Goal: Submit feedback/report problem

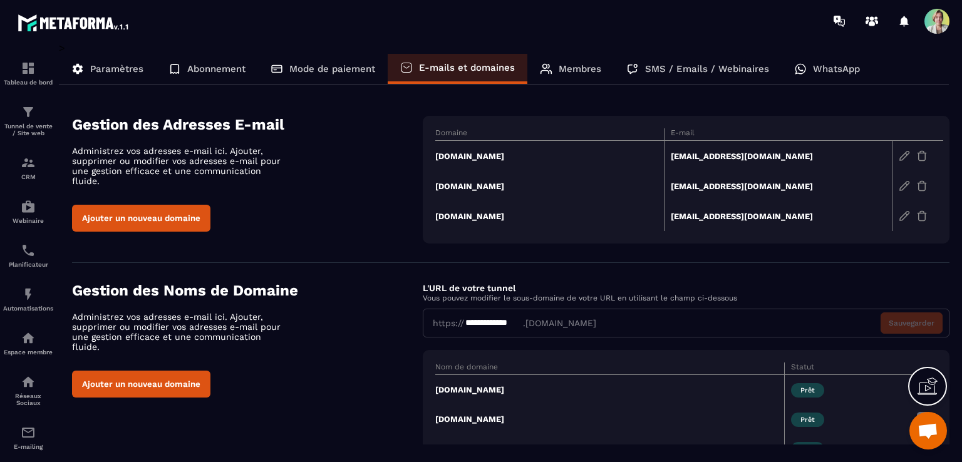
click at [934, 432] on span "Ouvrir le chat" at bounding box center [927, 432] width 21 height 18
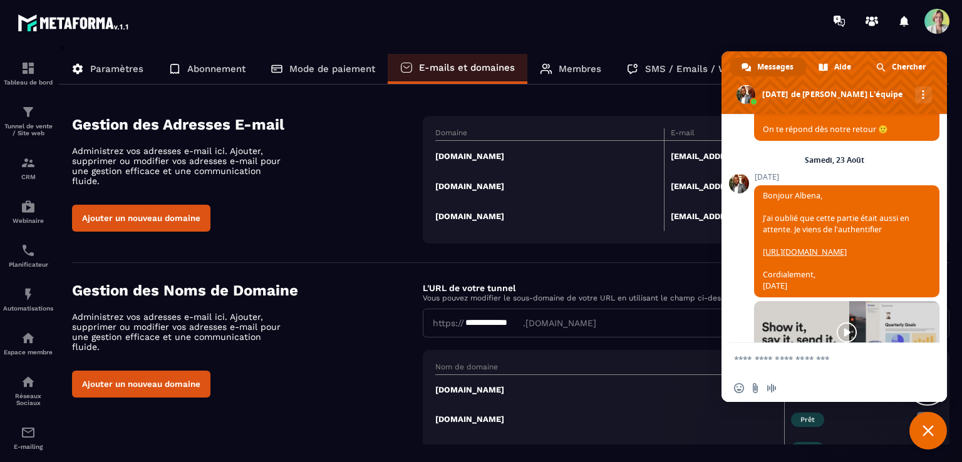
scroll to position [6332, 0]
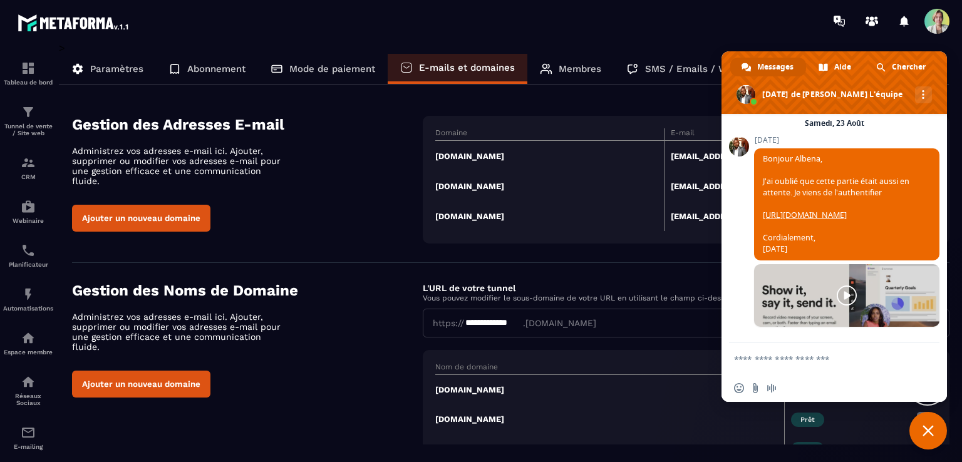
click at [803, 357] on textarea "Entrez votre message..." at bounding box center [821, 358] width 175 height 31
click at [475, 158] on td "[DOMAIN_NAME]" at bounding box center [549, 156] width 229 height 31
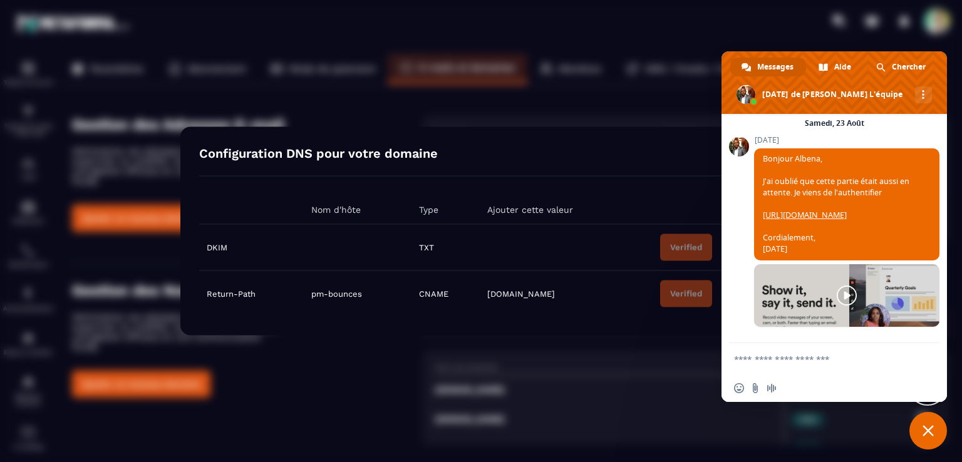
click at [937, 431] on span "Fermer le chat" at bounding box center [928, 431] width 38 height 38
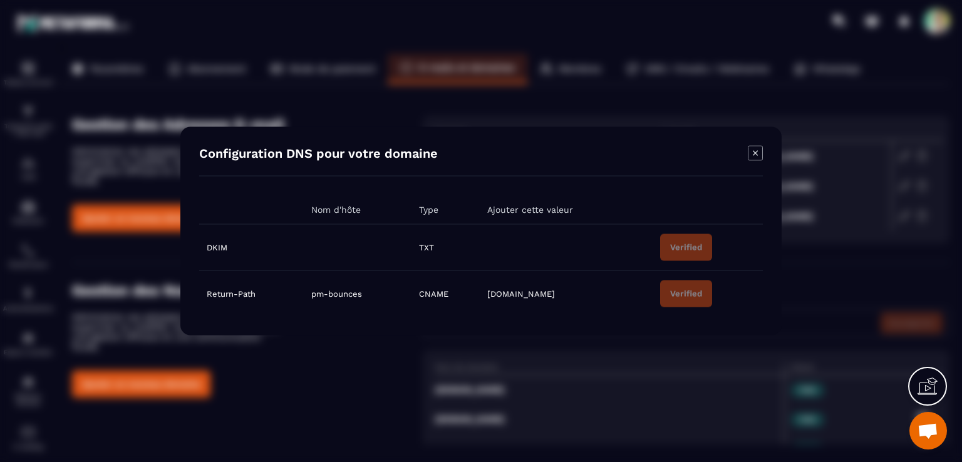
click at [756, 153] on icon "Modal window" at bounding box center [755, 153] width 15 height 15
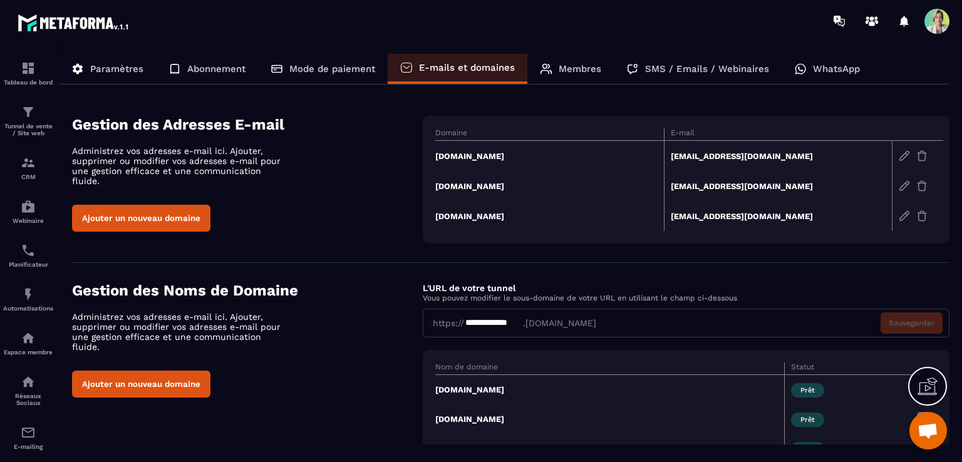
click at [506, 182] on td "[DOMAIN_NAME]" at bounding box center [549, 186] width 229 height 30
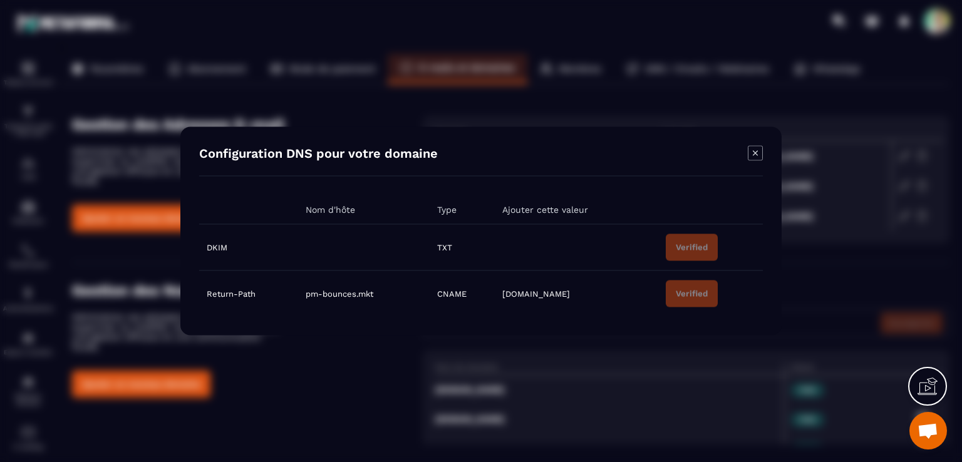
click at [755, 153] on icon "Modal window" at bounding box center [755, 152] width 5 height 5
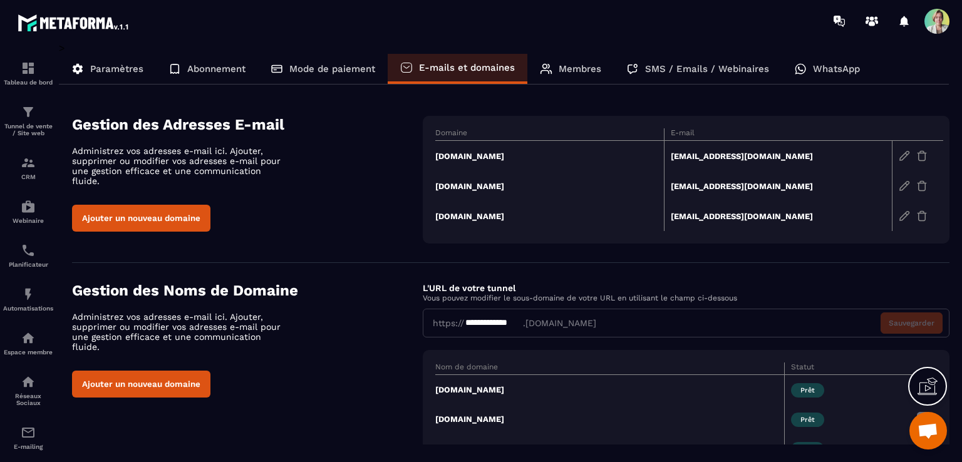
click at [495, 214] on td "[DOMAIN_NAME]" at bounding box center [549, 216] width 229 height 30
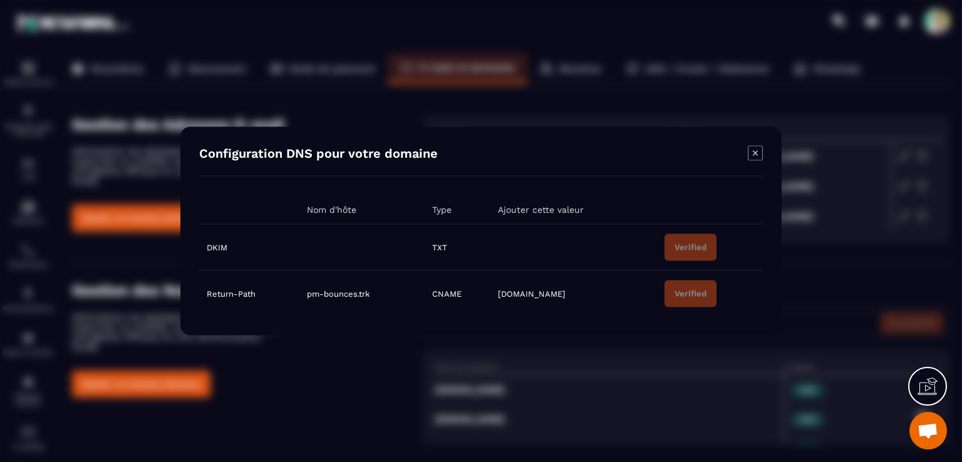
click at [749, 151] on icon "Modal window" at bounding box center [755, 153] width 15 height 15
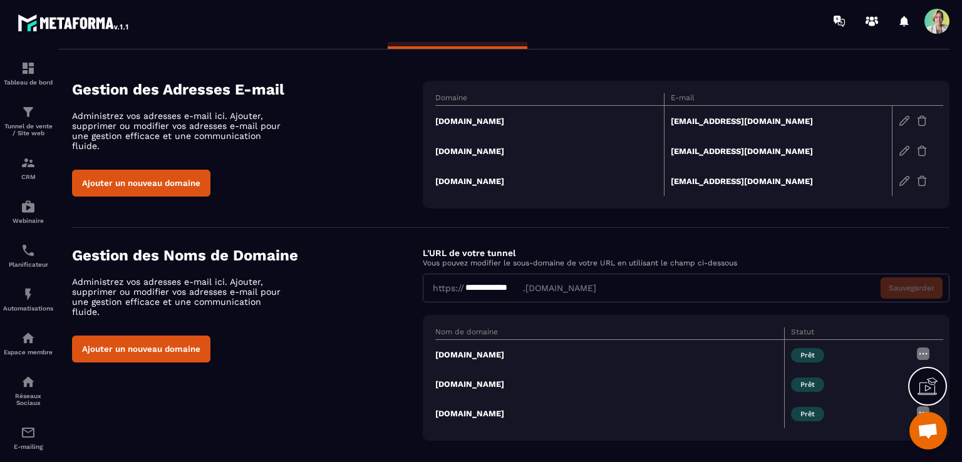
scroll to position [51, 0]
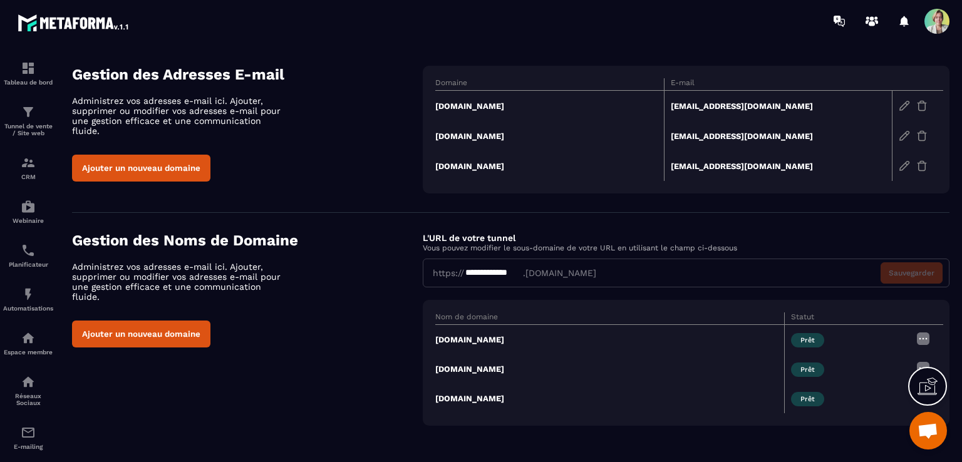
click at [483, 338] on td "[DOMAIN_NAME]" at bounding box center [609, 340] width 349 height 30
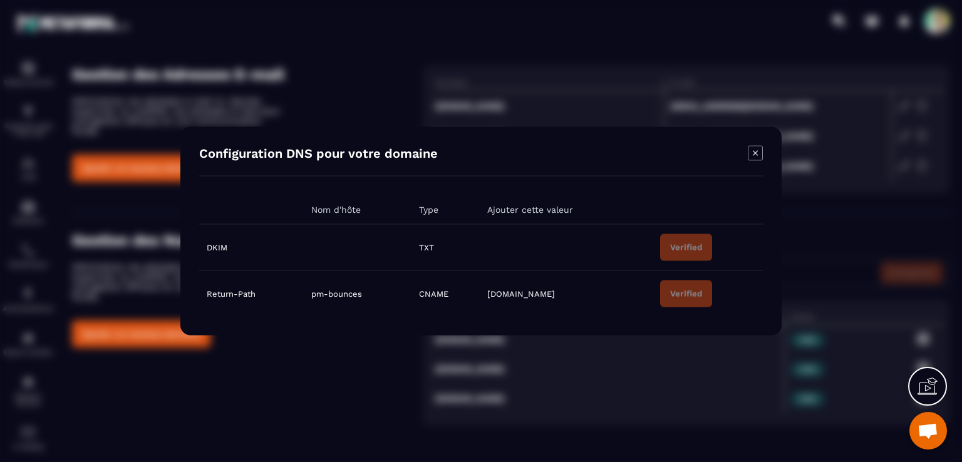
click at [756, 153] on icon "Modal window" at bounding box center [755, 152] width 5 height 5
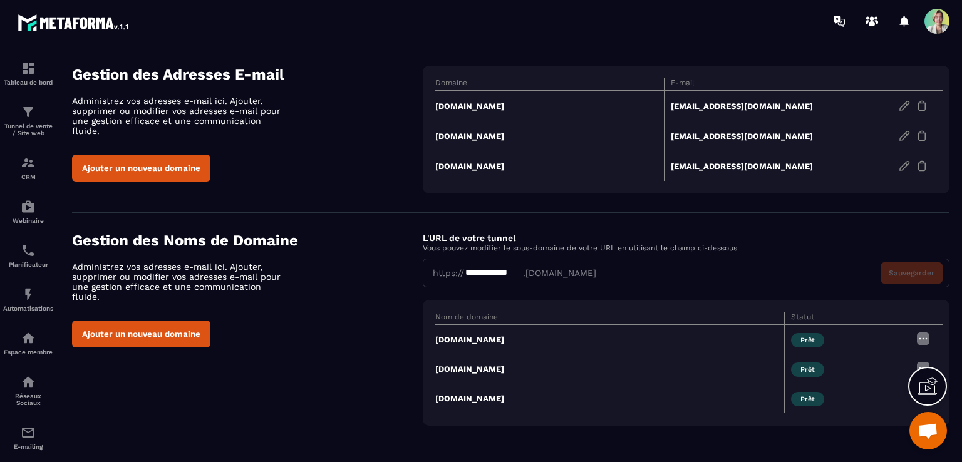
click at [930, 431] on span "Ouvrir le chat" at bounding box center [927, 432] width 21 height 18
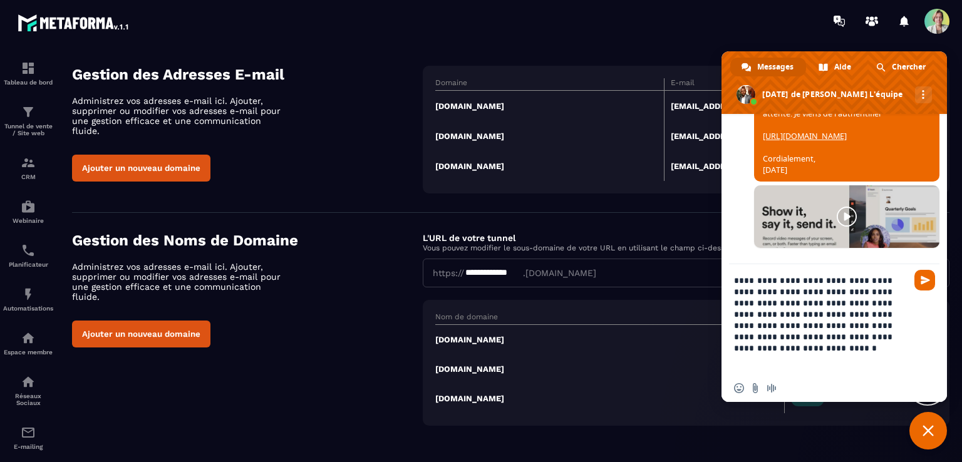
type textarea "**********"
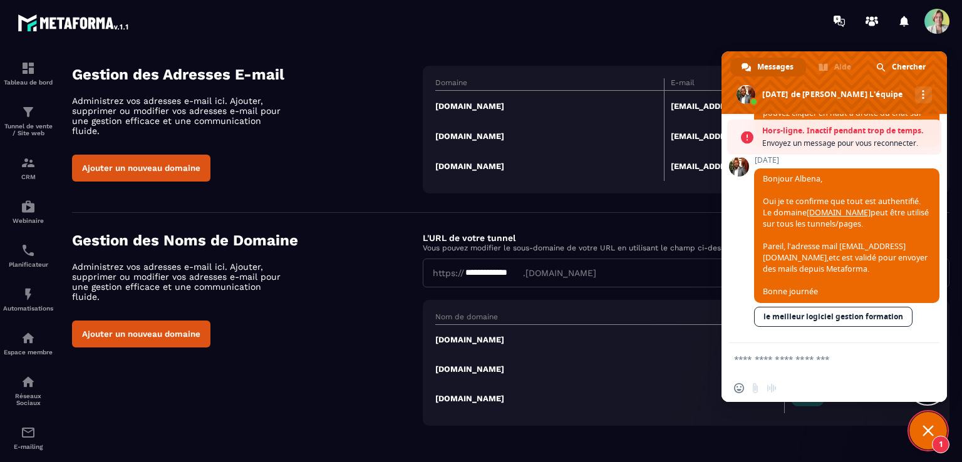
scroll to position [6793, 0]
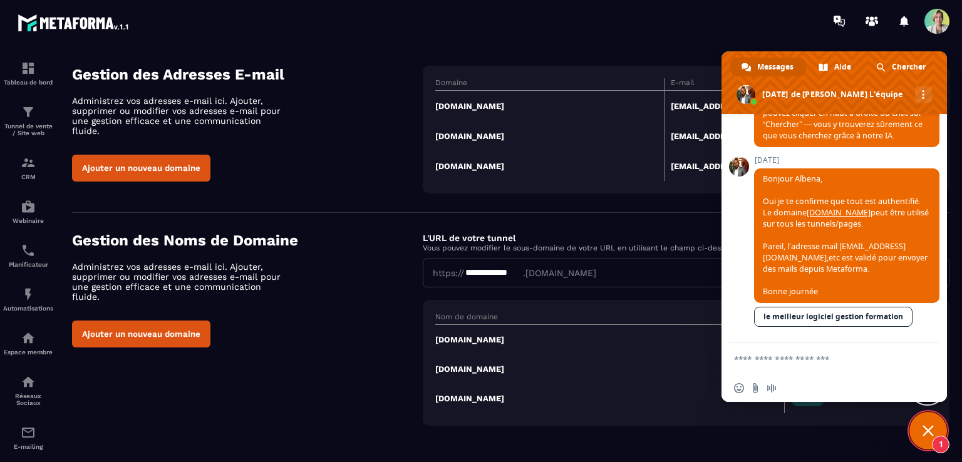
click at [780, 361] on textarea "Entrez votre message..." at bounding box center [821, 358] width 175 height 31
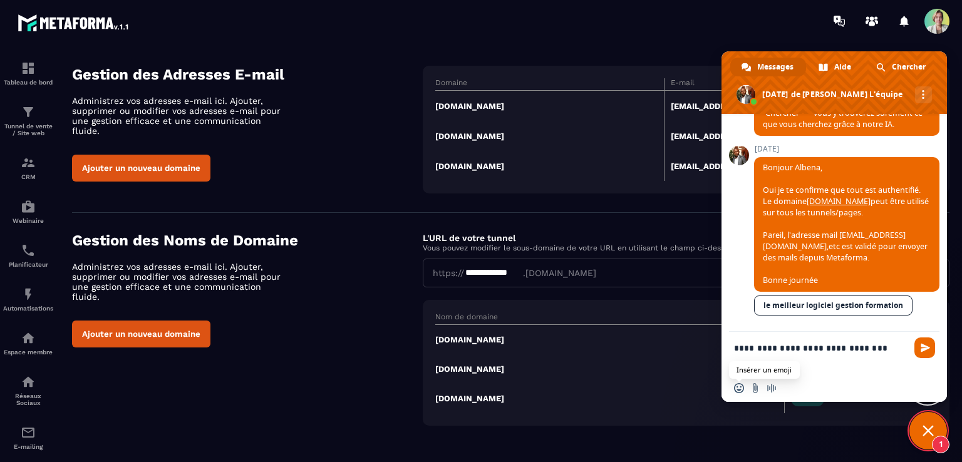
click at [743, 386] on span "Insérer un emoji" at bounding box center [739, 388] width 10 height 10
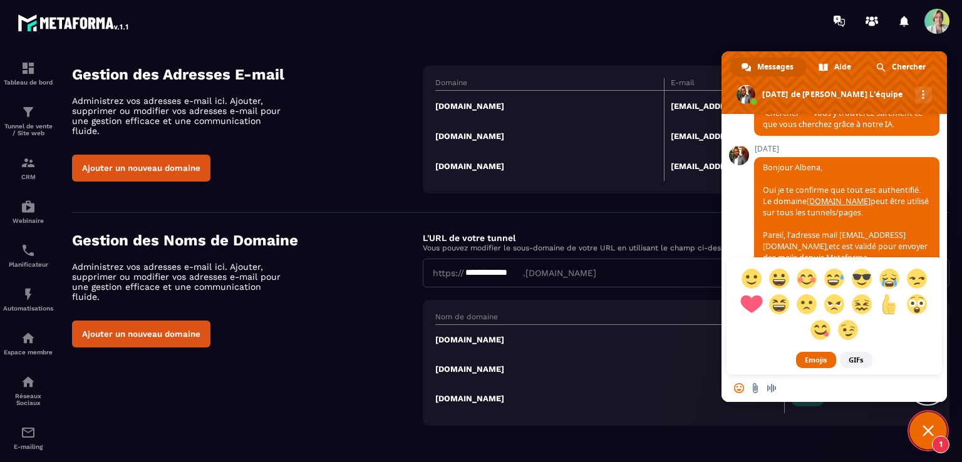
click at [751, 301] on span at bounding box center [751, 304] width 22 height 22
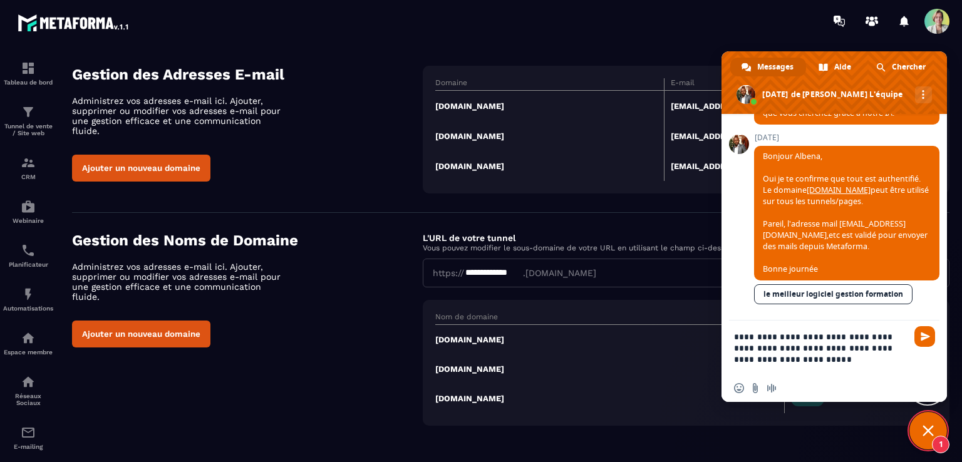
type textarea "**********"
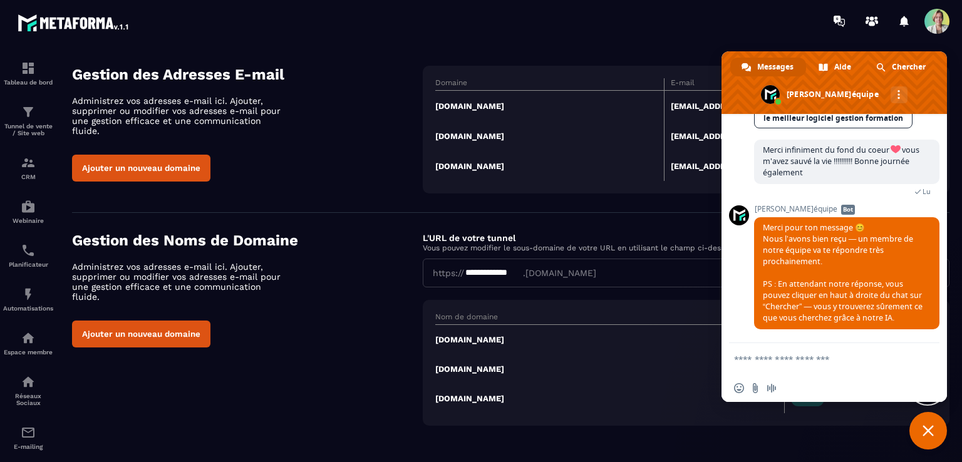
scroll to position [6987, 0]
click at [924, 367] on div at bounding box center [924, 360] width 20 height 19
